Goal: Transaction & Acquisition: Purchase product/service

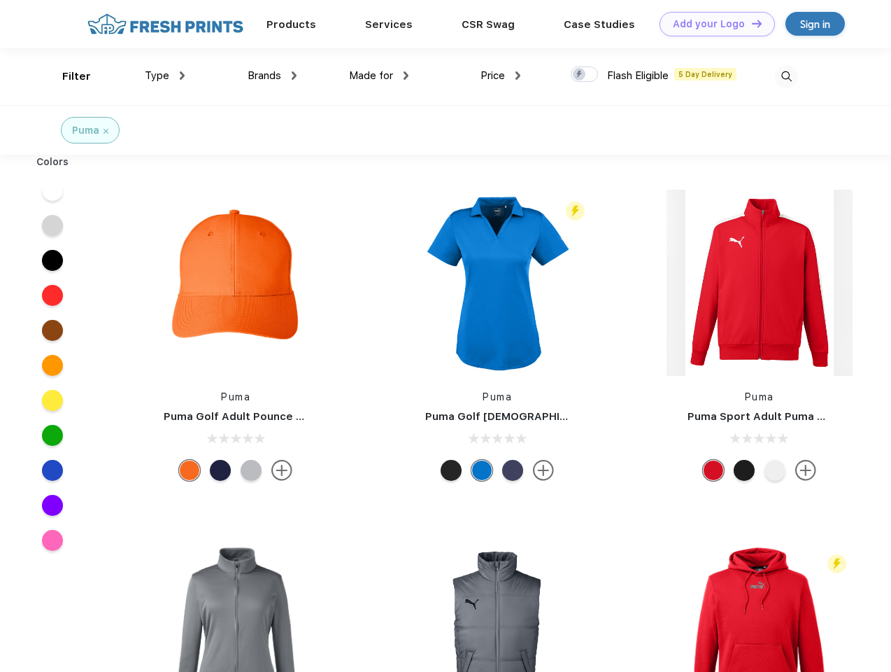
scroll to position [1, 0]
click at [712, 24] on link "Add your Logo Design Tool" at bounding box center [717, 24] width 115 height 24
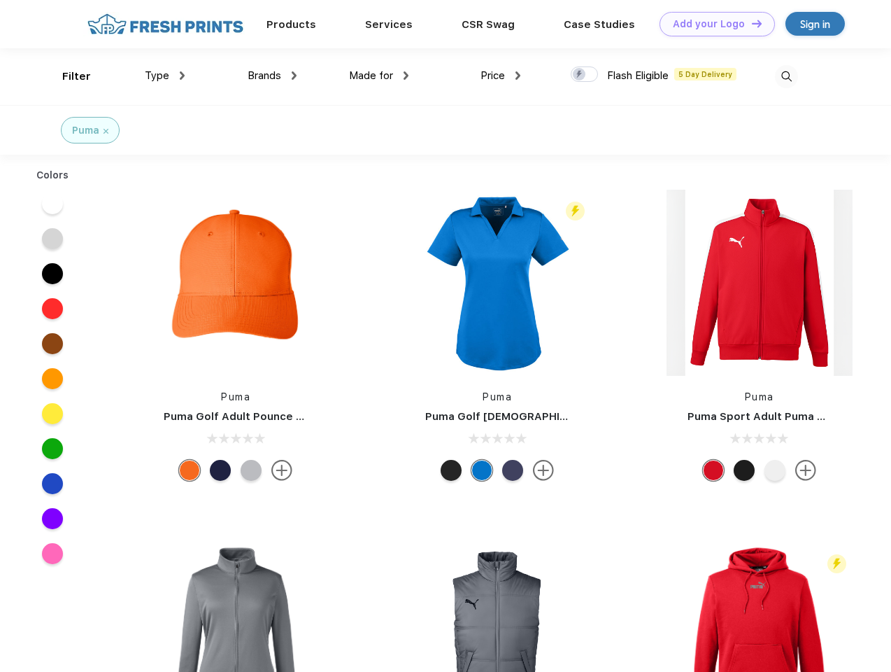
click at [0, 0] on div "Design Tool" at bounding box center [0, 0] width 0 height 0
click at [751, 23] on link "Add your Logo Design Tool" at bounding box center [717, 24] width 115 height 24
click at [67, 76] on div "Filter" at bounding box center [76, 77] width 29 height 16
click at [165, 76] on span "Type" at bounding box center [157, 75] width 24 height 13
click at [272, 76] on span "Brands" at bounding box center [265, 75] width 34 height 13
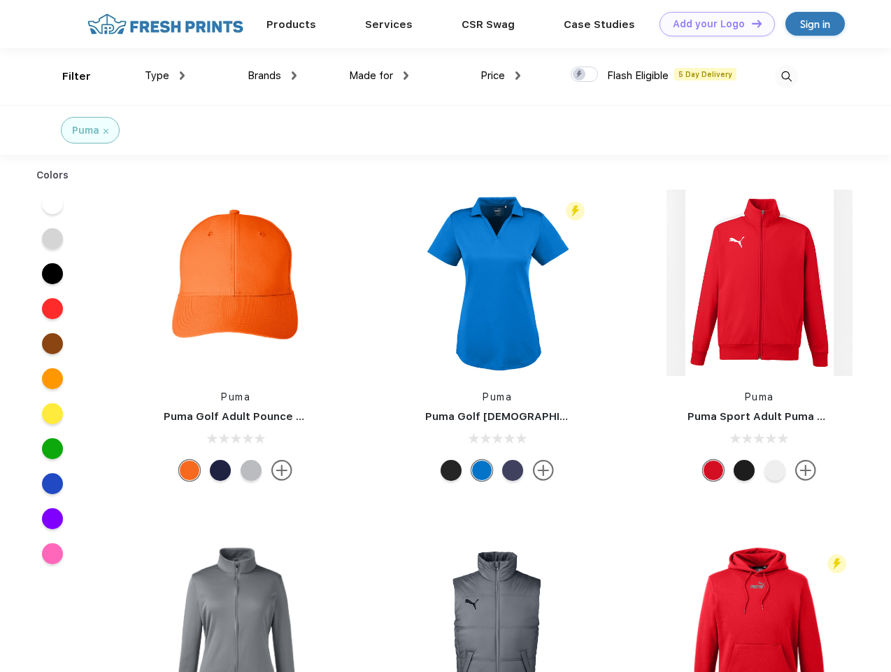
click at [379, 76] on span "Made for" at bounding box center [371, 75] width 44 height 13
click at [501, 76] on span "Price" at bounding box center [493, 75] width 24 height 13
click at [585, 75] on div at bounding box center [584, 73] width 27 height 15
click at [580, 75] on input "checkbox" at bounding box center [575, 70] width 9 height 9
click at [786, 76] on img at bounding box center [786, 76] width 23 height 23
